Goal: Browse casually: Explore the website without a specific task or goal

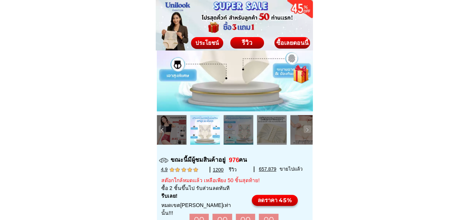
scroll to position [74, 0]
